Goal: Complete application form

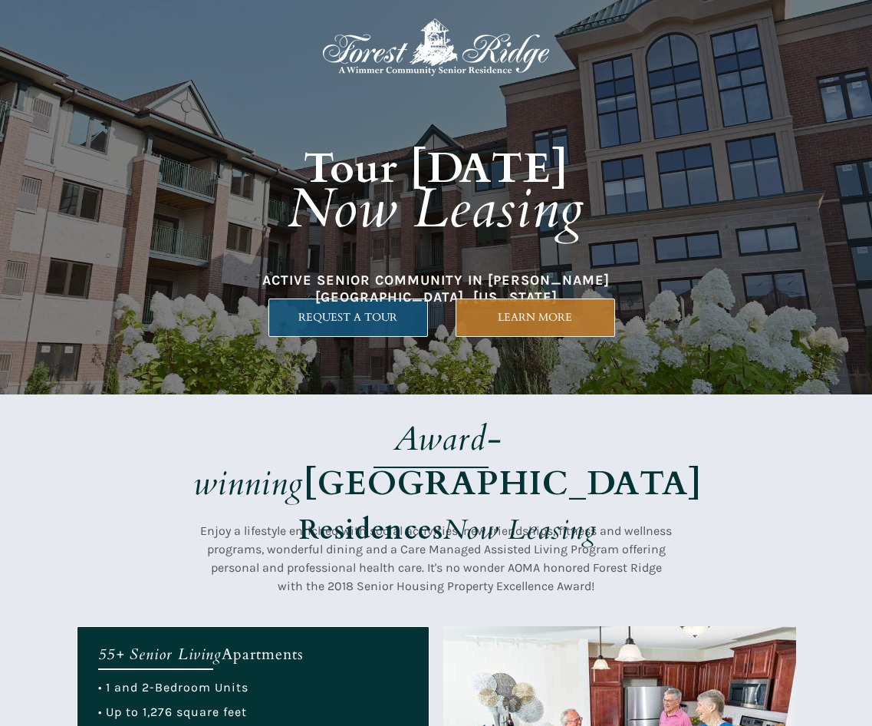
click at [376, 311] on span "REQUEST A TOUR" at bounding box center [348, 317] width 158 height 13
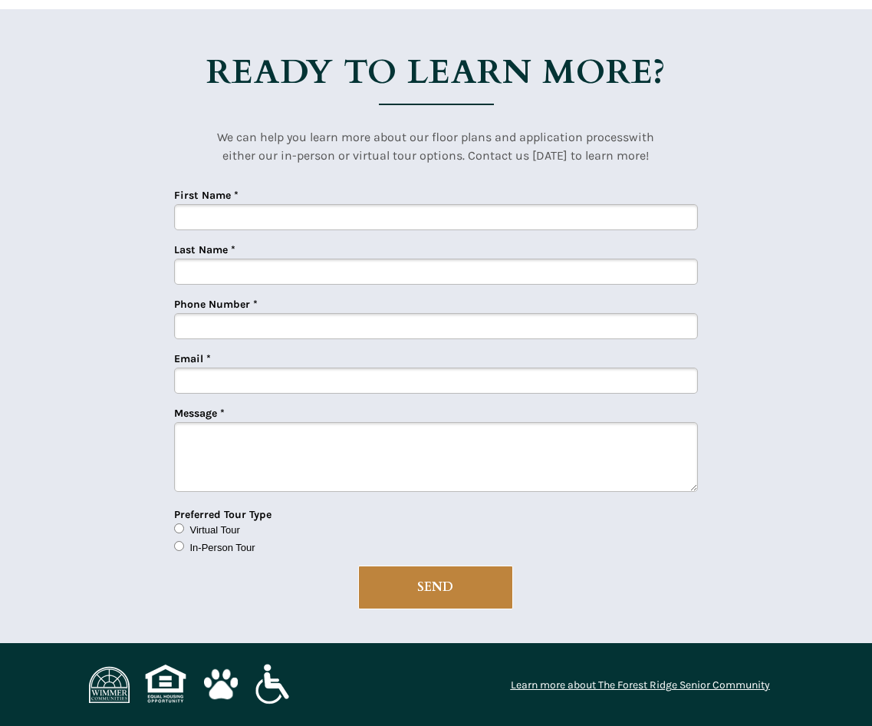
click at [376, 223] on input "First Name *" at bounding box center [436, 217] width 524 height 26
type input "[PERSON_NAME]"
type input "3124091265"
type input "[EMAIL_ADDRESS][DOMAIN_NAME]"
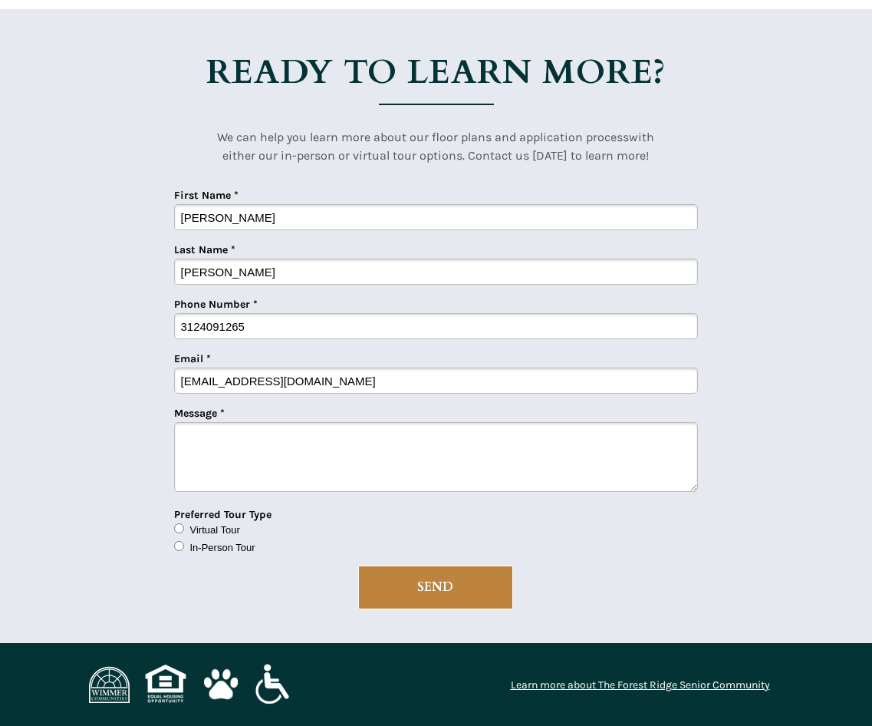
click at [346, 436] on textarea "Message *" at bounding box center [436, 457] width 524 height 70
click at [206, 546] on span "In-Person Tour" at bounding box center [222, 548] width 65 height 12
drag, startPoint x: 206, startPoint y: 546, endPoint x: 176, endPoint y: 544, distance: 30.0
click at [176, 544] on input "In-Person Tour" at bounding box center [179, 546] width 10 height 10
radio input "true"
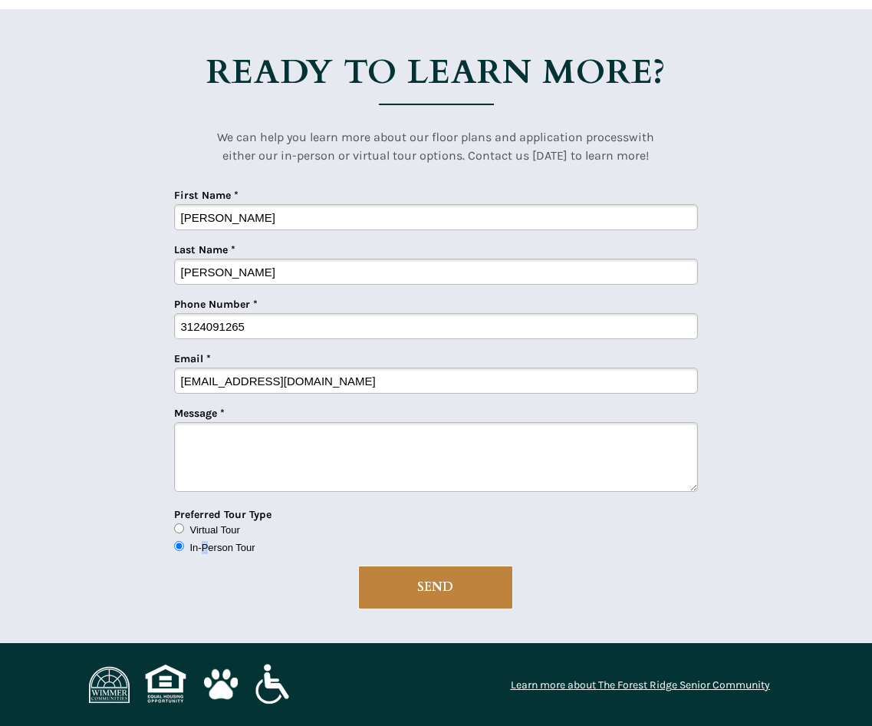
click at [476, 453] on textarea "Message *" at bounding box center [436, 457] width 524 height 70
click at [437, 453] on textarea "I am looking to place my dad who is" at bounding box center [436, 457] width 524 height 70
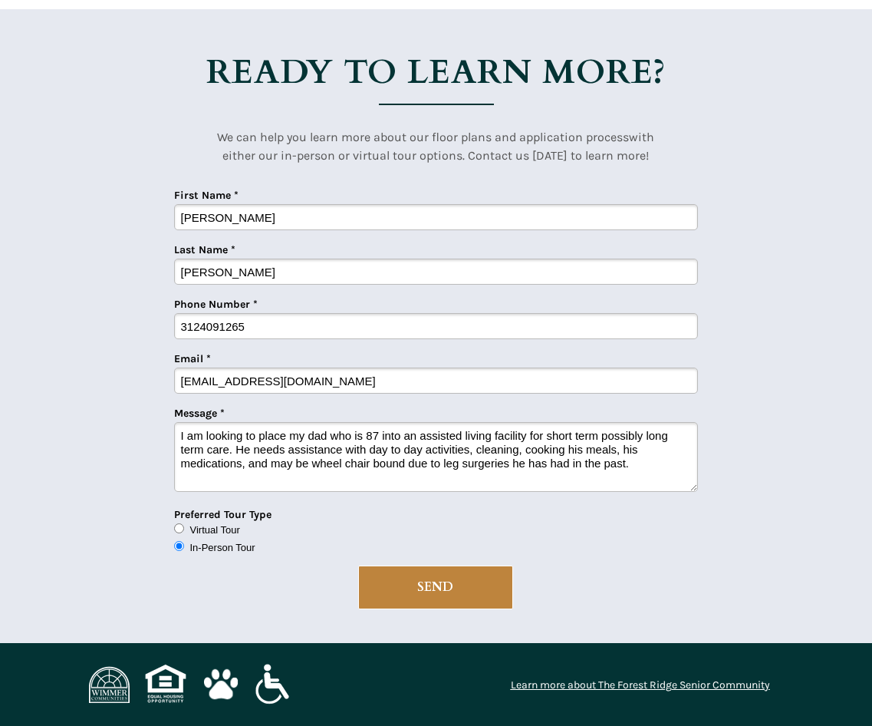
click at [506, 466] on textarea "I am looking to place my dad who is 87 into an assisted living facility for sho…" at bounding box center [436, 457] width 524 height 70
click at [348, 470] on textarea "I am looking to place my dad who is 87 into an assisted living facility for sho…" at bounding box center [436, 457] width 524 height 70
click at [338, 477] on textarea "I am looking to place my dad who is 87 into an assisted living facility for sho…" at bounding box center [436, 457] width 524 height 70
click at [360, 479] on textarea "I am looking to place my dad who is 87 into an assisted living facility for sho…" at bounding box center [436, 457] width 524 height 70
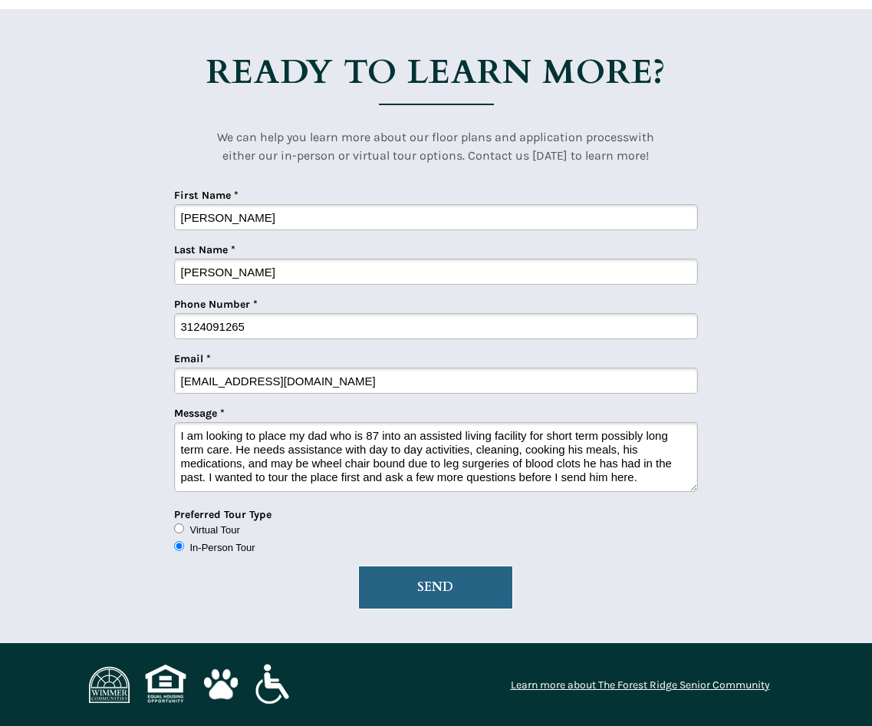
type textarea "I am looking to place my dad who is 87 into an assisted living facility for sho…"
click at [450, 589] on span "SEND" at bounding box center [435, 587] width 153 height 15
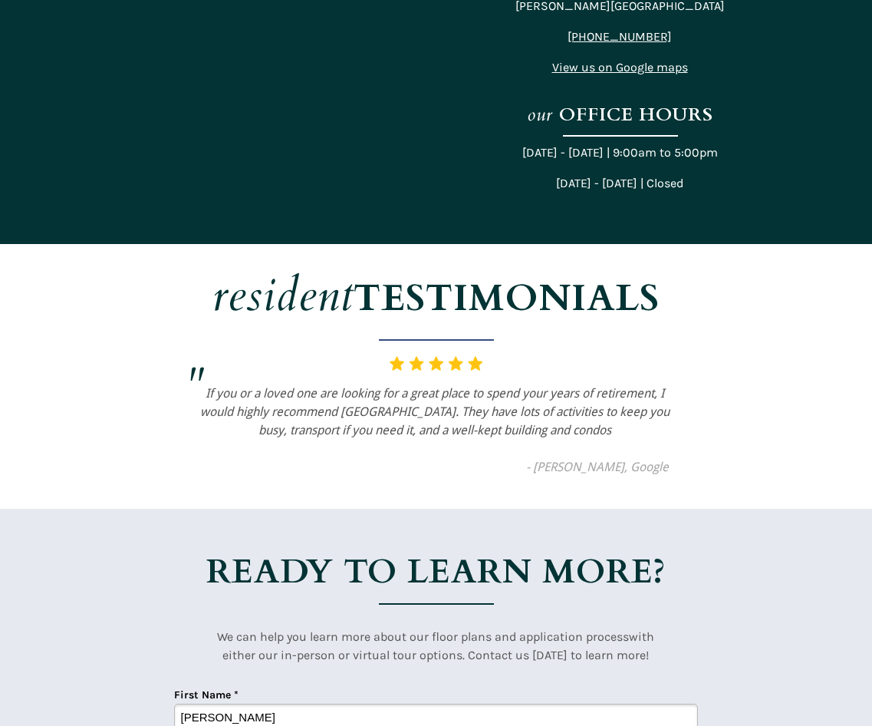
scroll to position [3150, 0]
